Goal: Check status

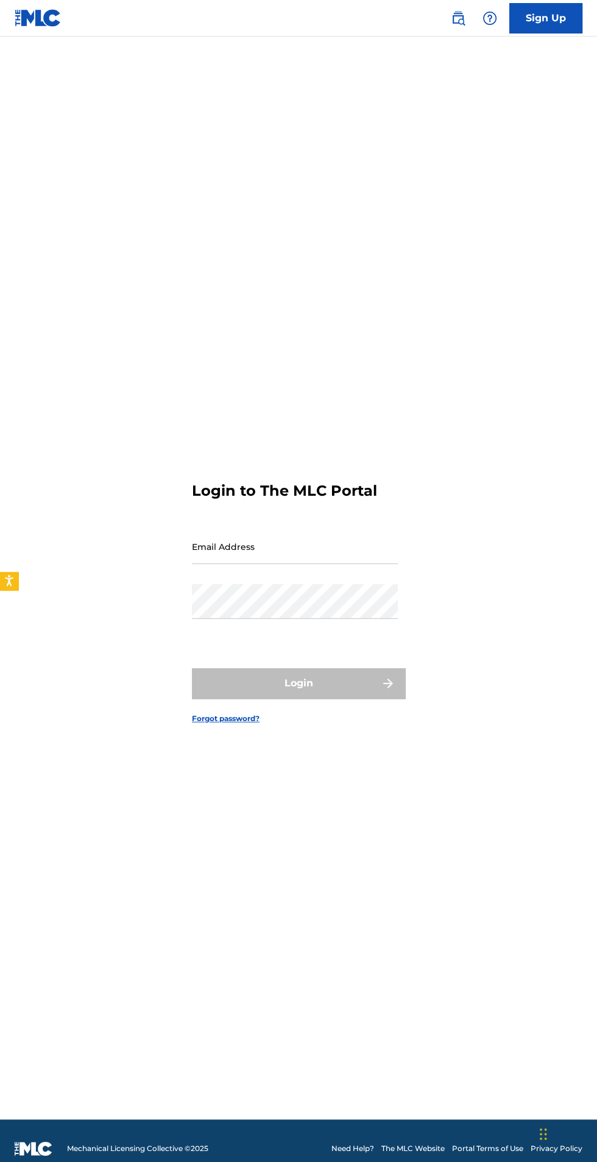
click at [320, 564] on input "Email Address" at bounding box center [295, 546] width 206 height 35
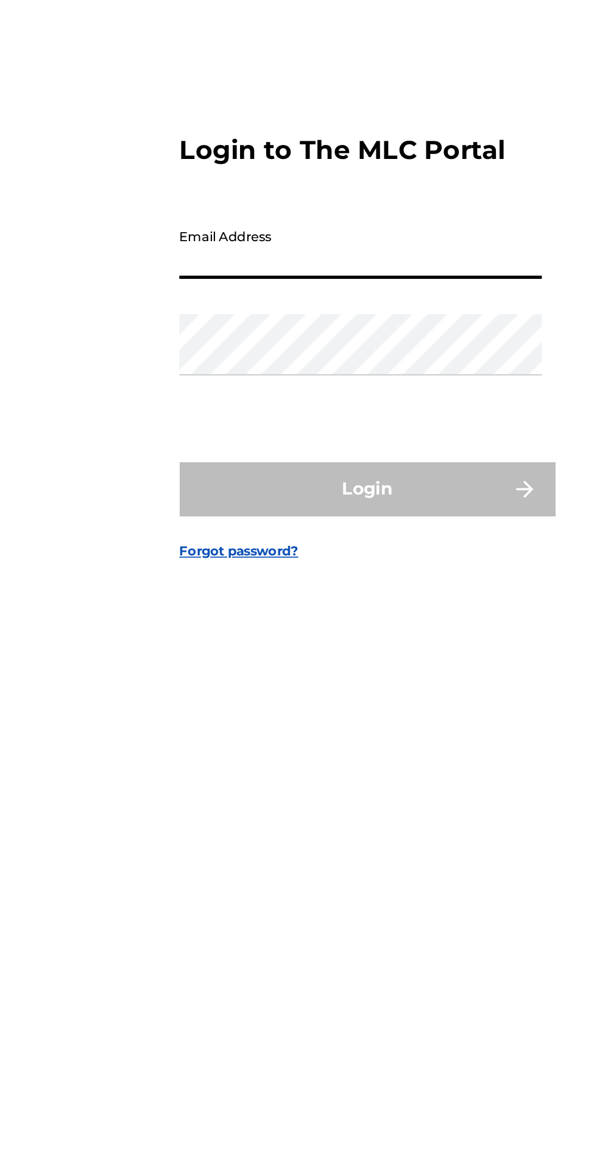
type input "[EMAIL_ADDRESS][DOMAIN_NAME]"
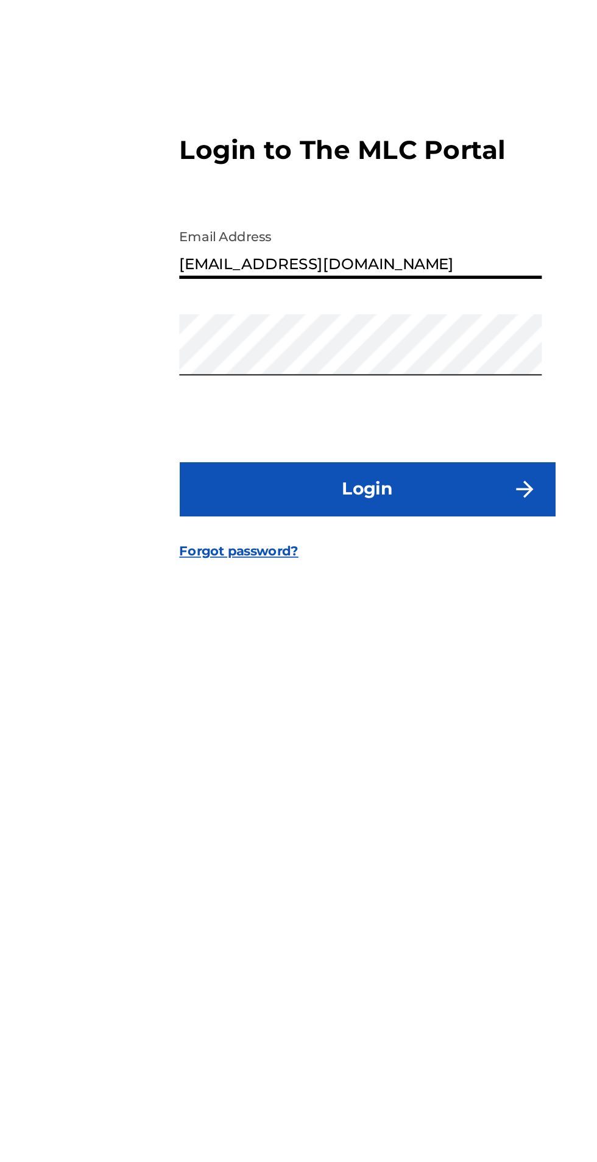
click at [309, 698] on button "Login" at bounding box center [298, 683] width 213 height 30
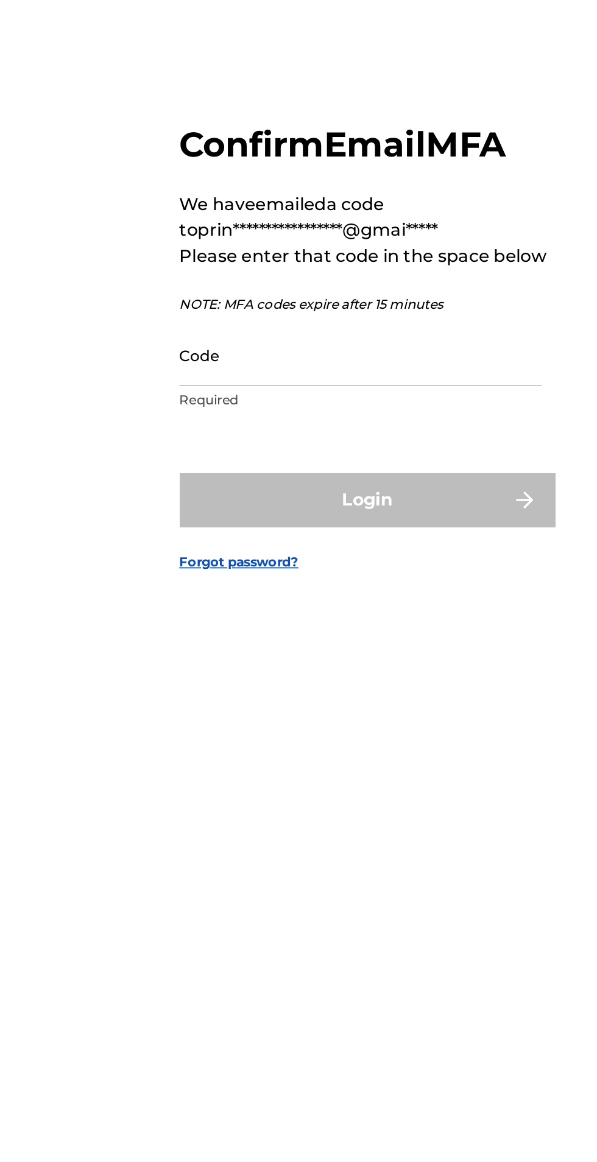
scroll to position [5, 0]
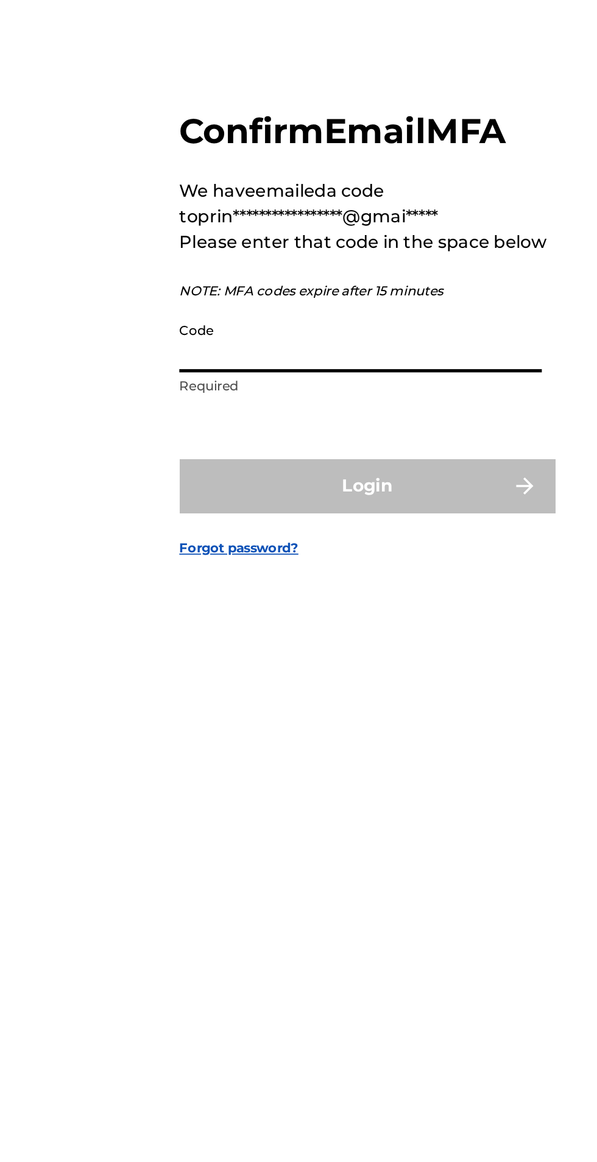
paste input "449085"
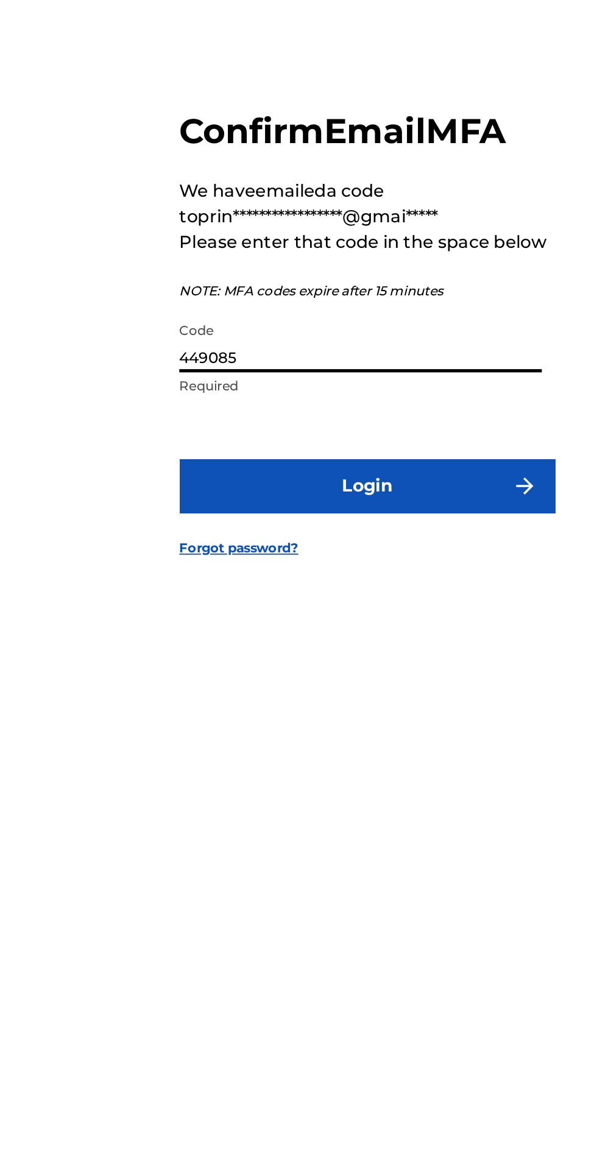
type input "449085"
click at [252, 699] on button "Login" at bounding box center [298, 684] width 213 height 30
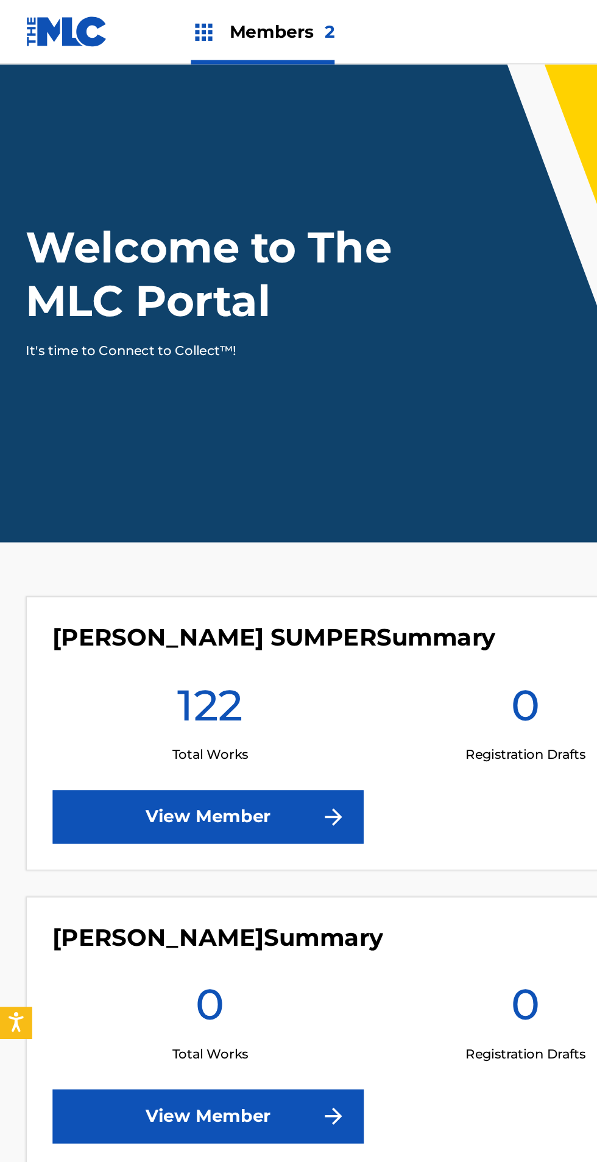
click at [126, 469] on link "View Member" at bounding box center [118, 464] width 177 height 30
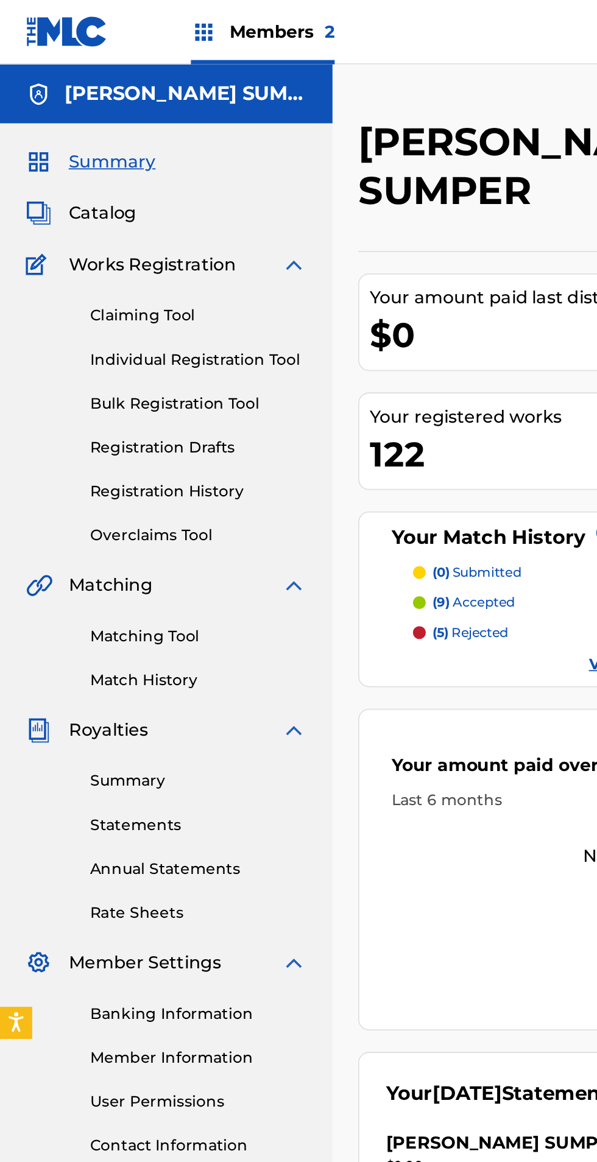
click at [68, 446] on link "Summary" at bounding box center [112, 443] width 123 height 13
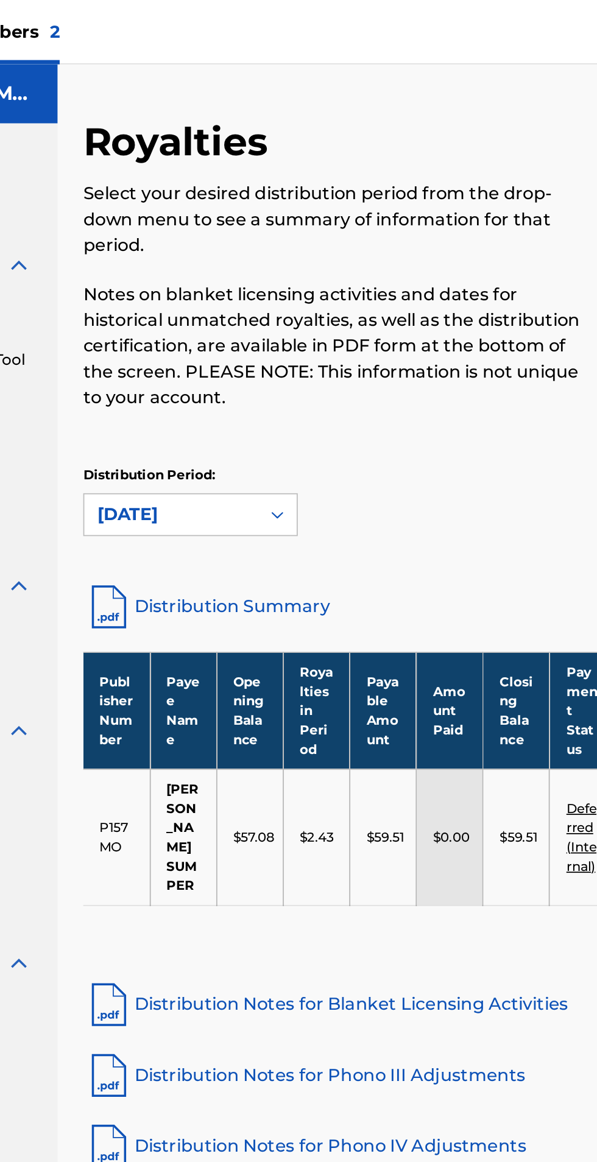
click at [293, 342] on link "Distribution Summary" at bounding box center [392, 344] width 379 height 29
